Goal: Navigation & Orientation: Find specific page/section

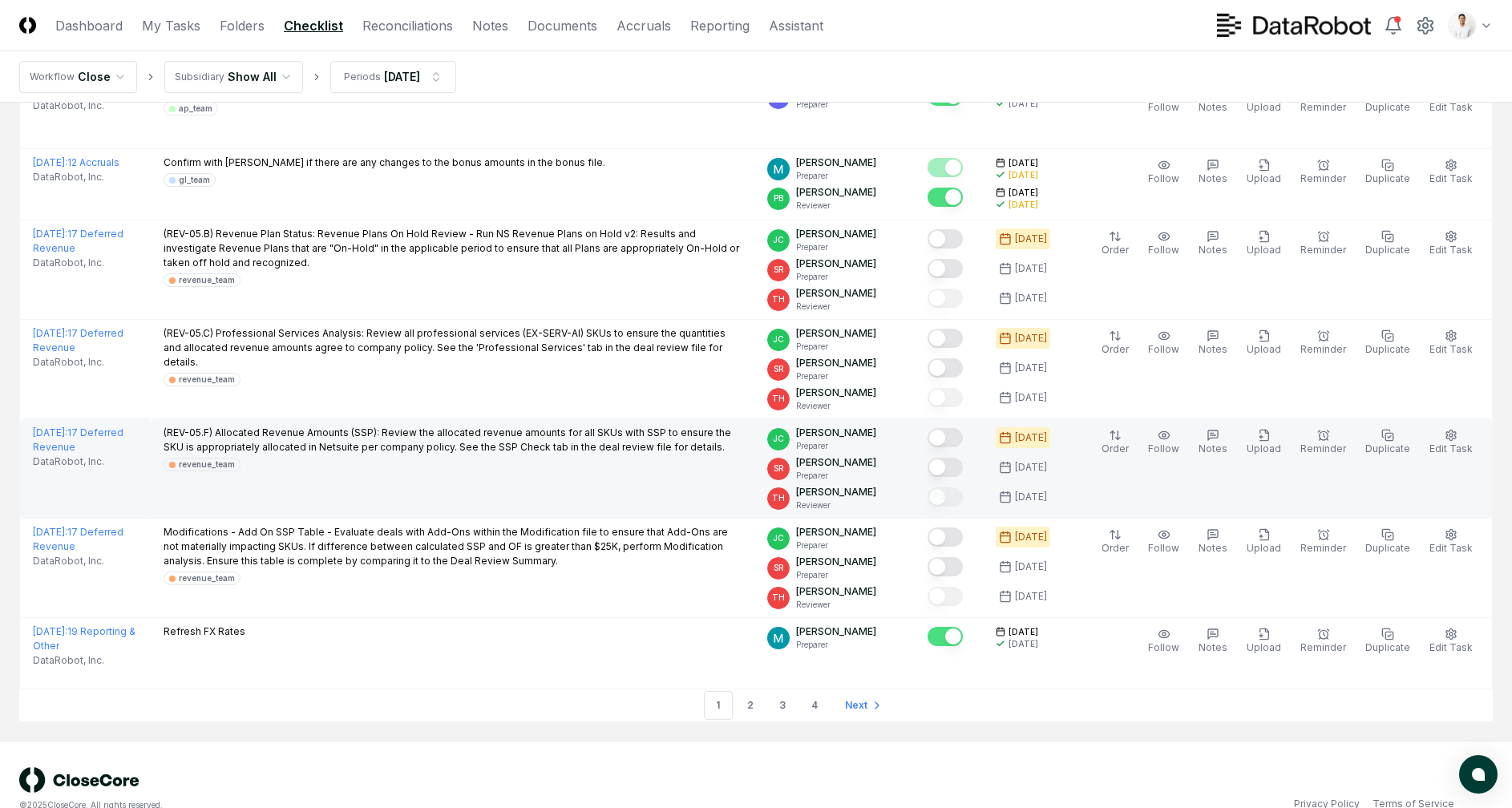
scroll to position [4409, 0]
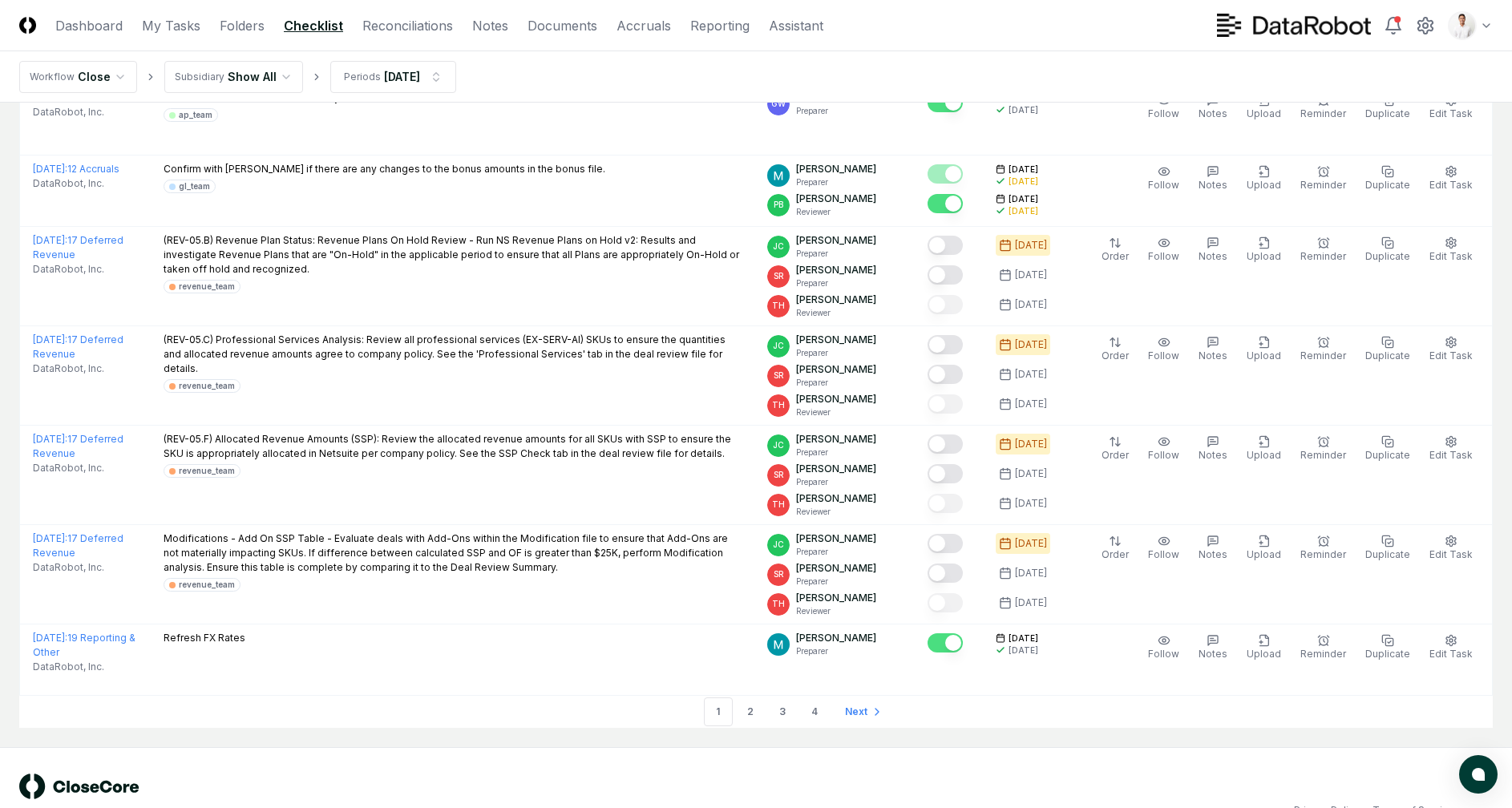
click at [941, 52] on nav "Workflow Close Subsidiary Show All Periods Sep 2025" at bounding box center [756, 77] width 1512 height 52
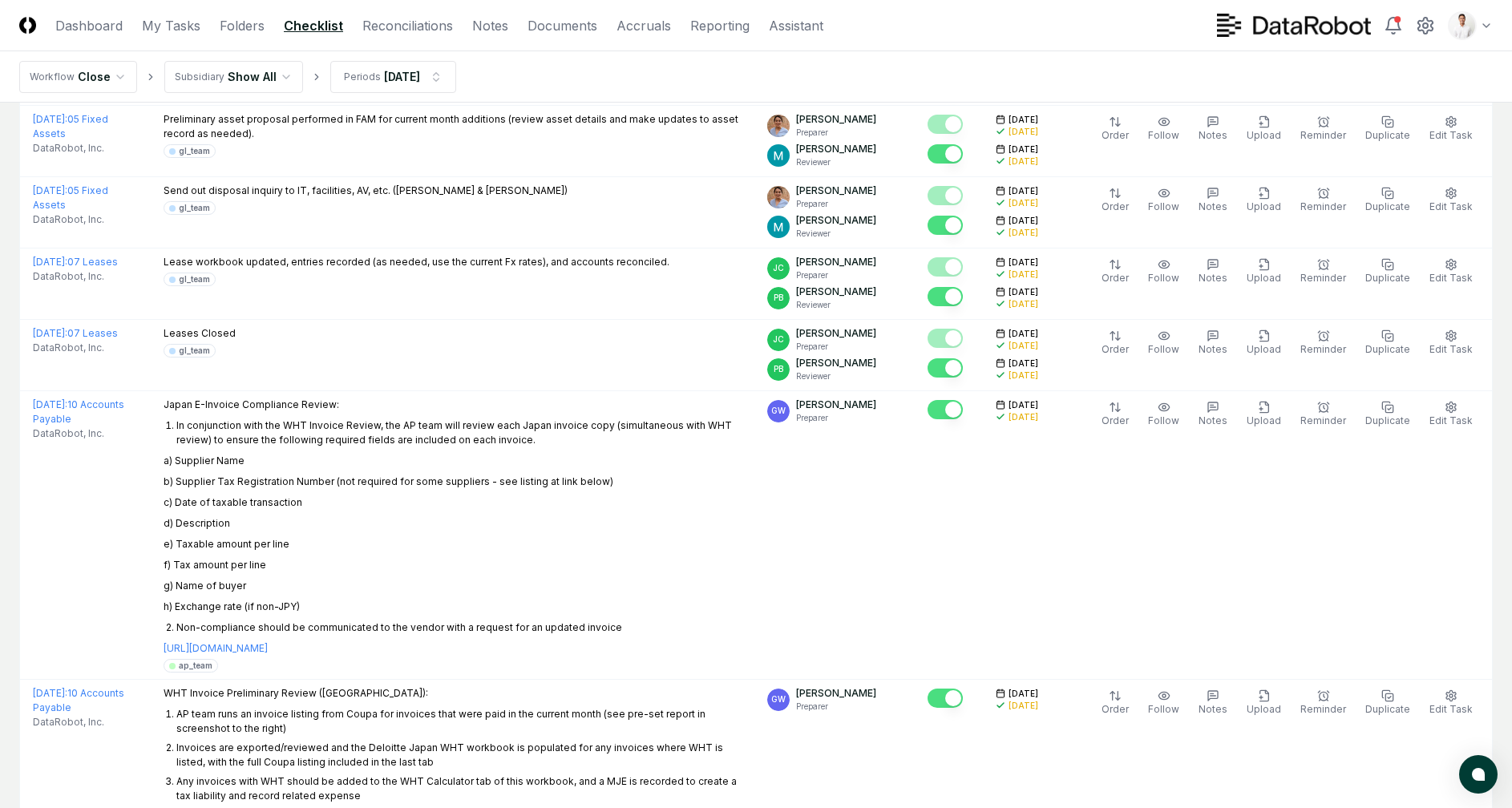
scroll to position [1102, 0]
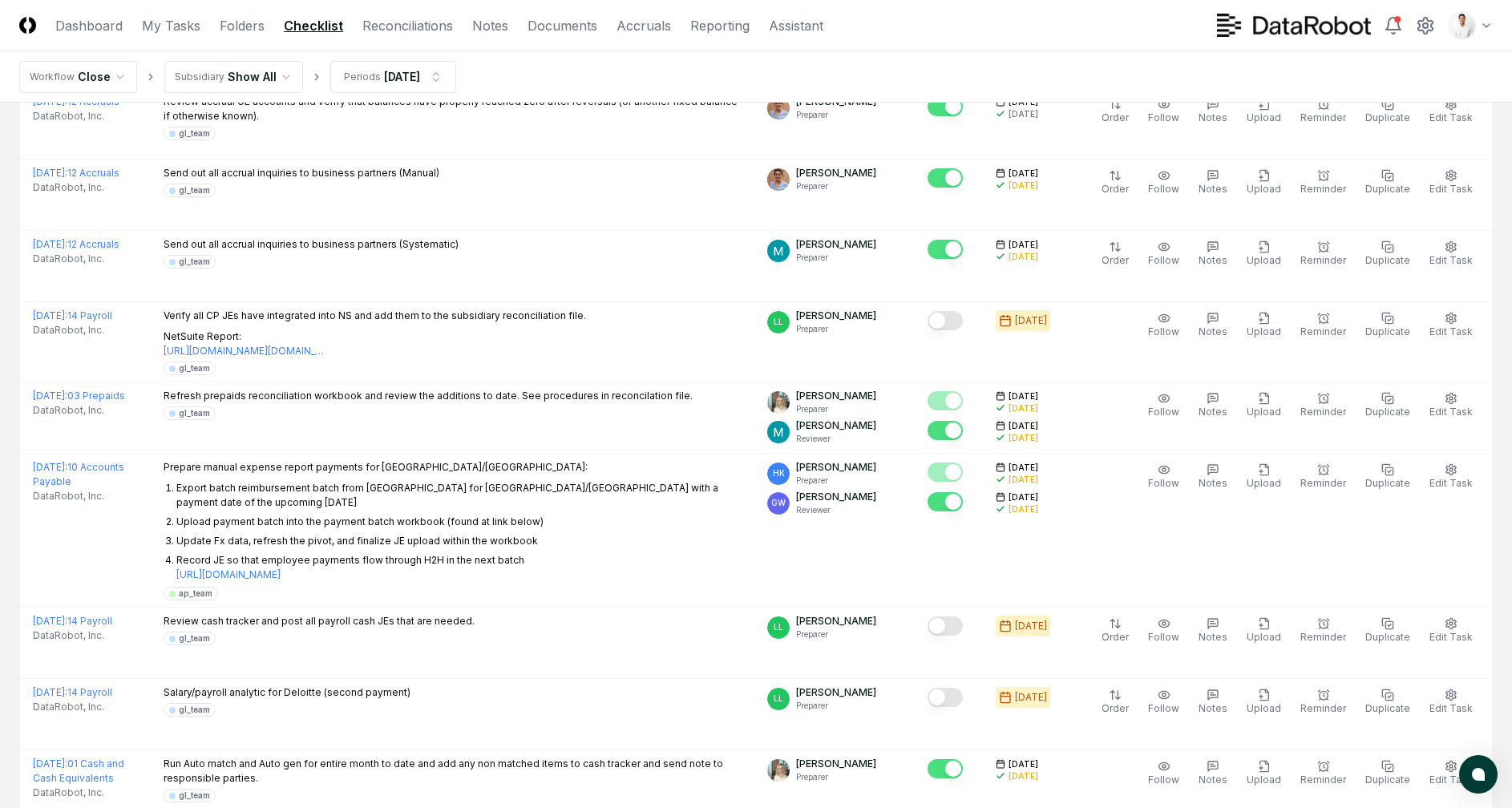
scroll to position [4415, 0]
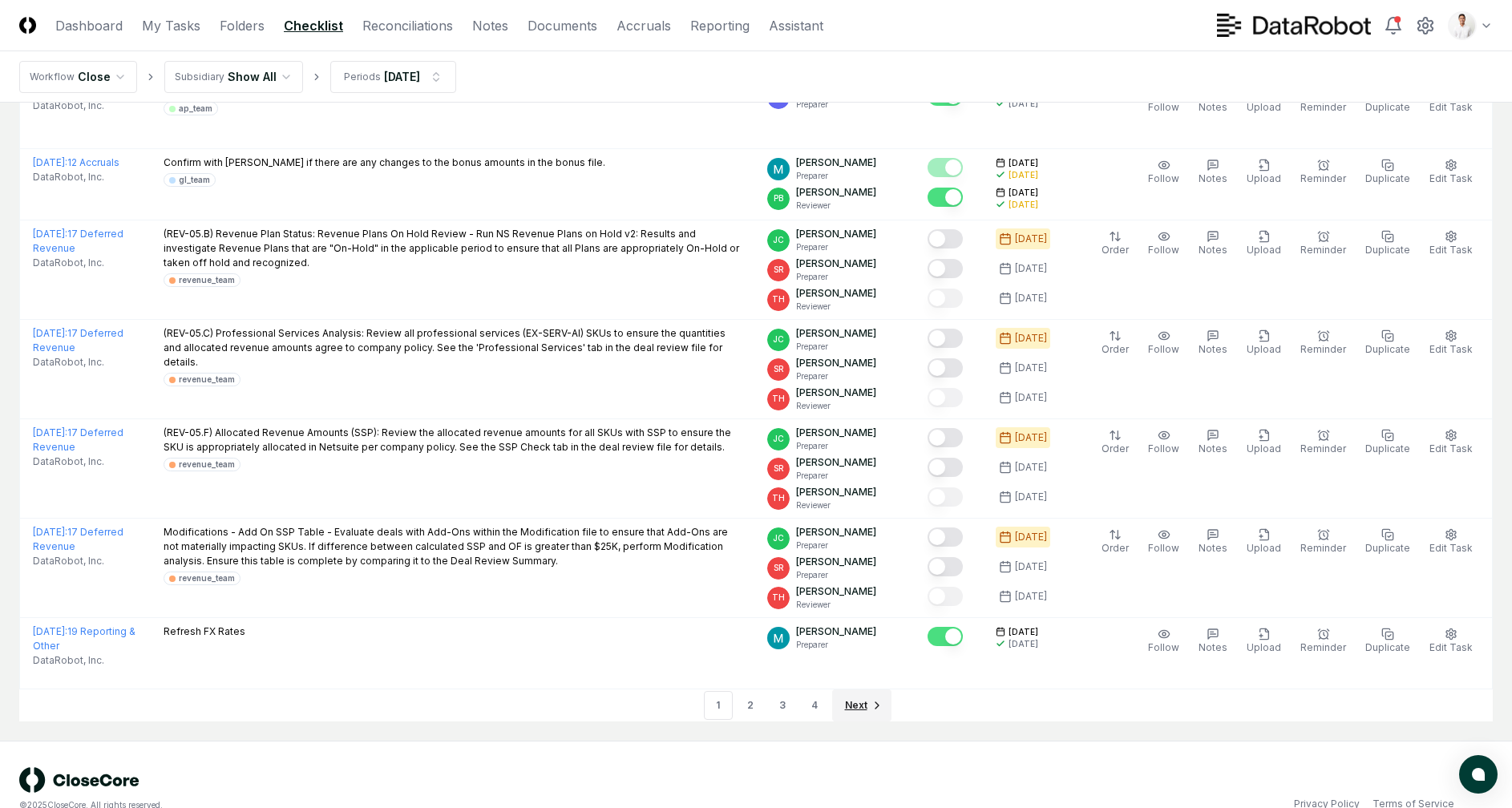
click at [850, 698] on span "Next" at bounding box center [857, 705] width 23 height 14
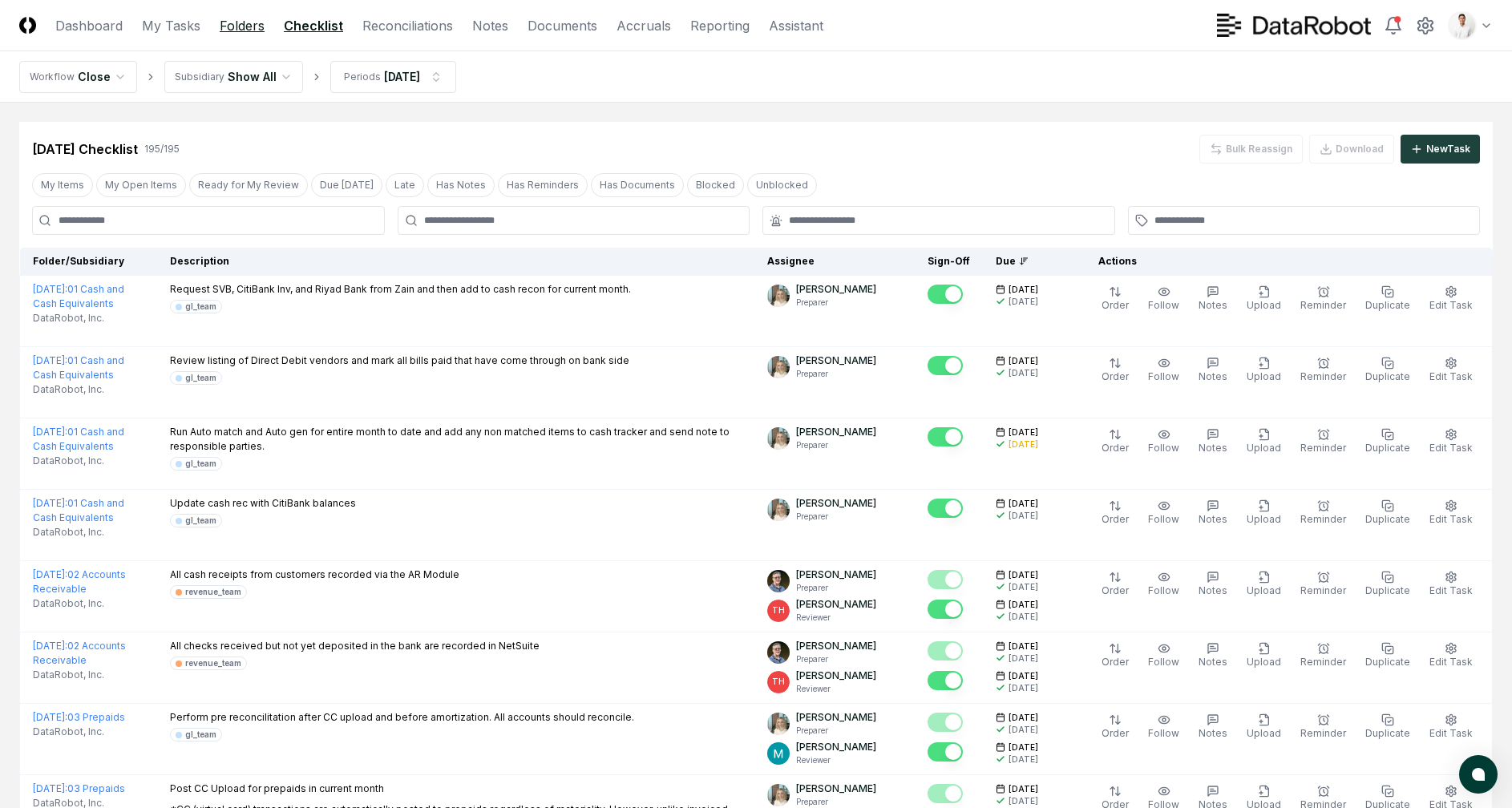
click at [236, 31] on link "Folders" at bounding box center [242, 26] width 45 height 19
